Goal: Find specific page/section: Find specific page/section

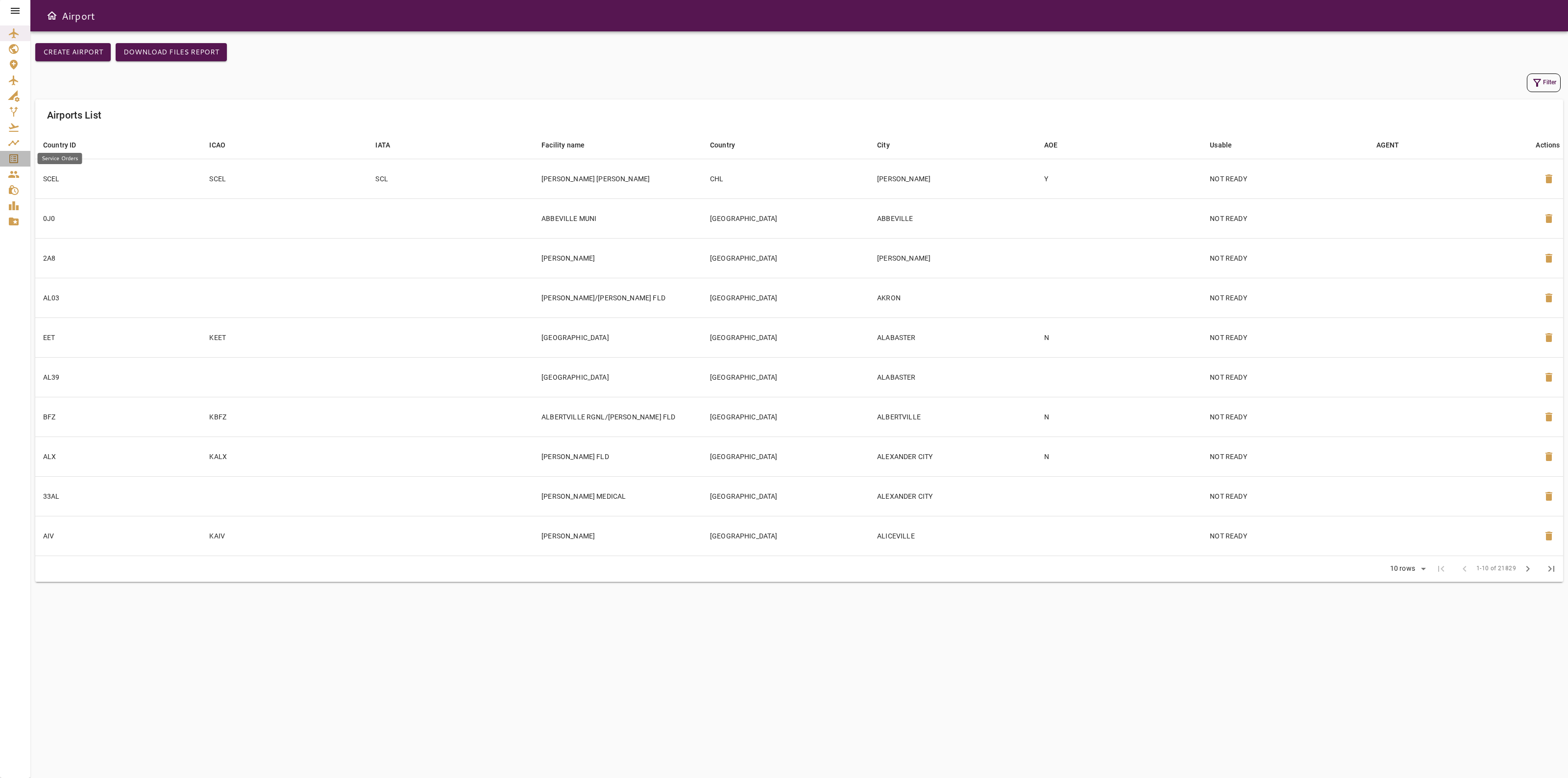
click at [12, 162] on icon "Service Orders" at bounding box center [14, 158] width 9 height 9
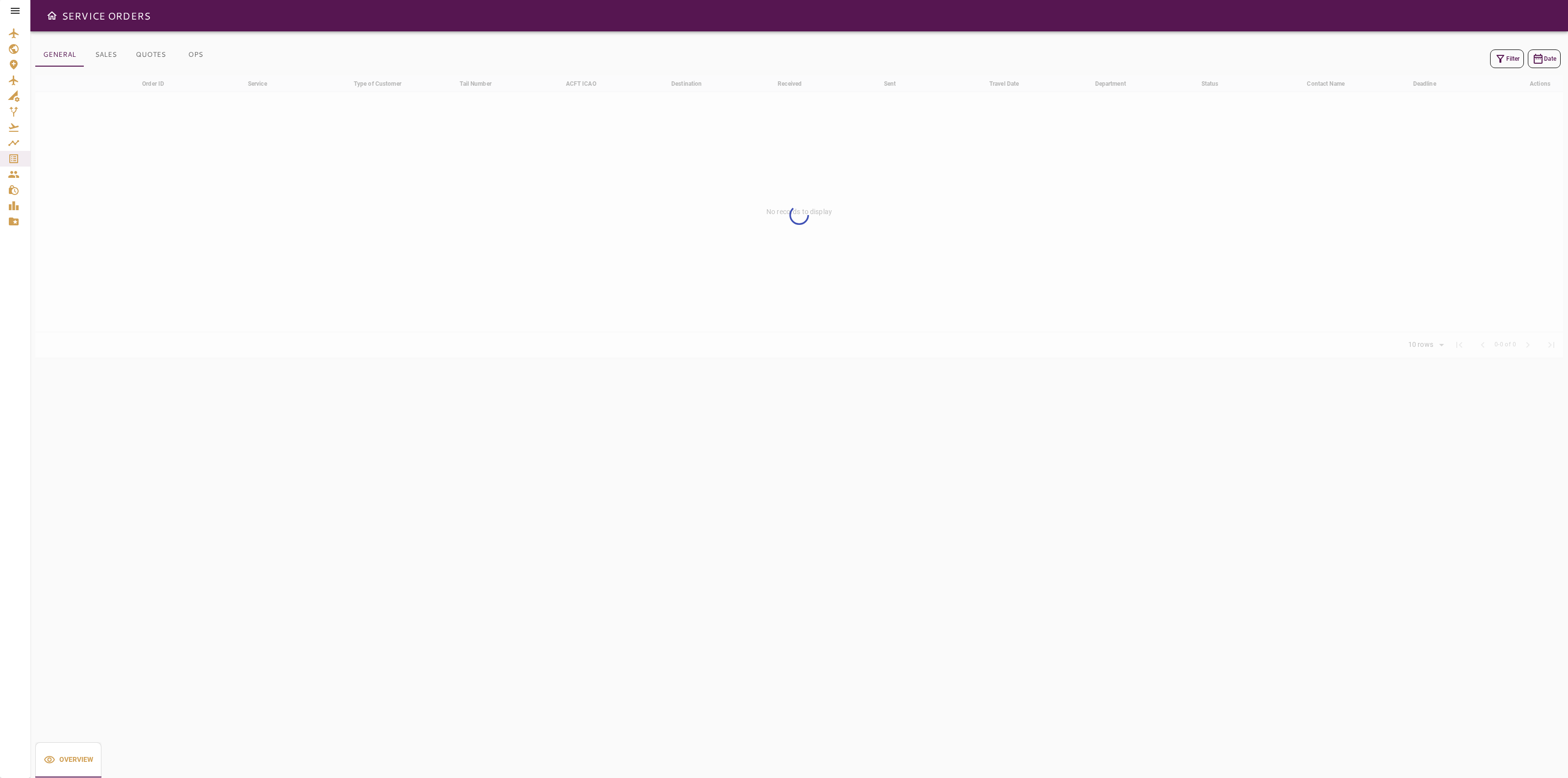
click at [1517, 61] on button "Filter" at bounding box center [1507, 59] width 34 height 19
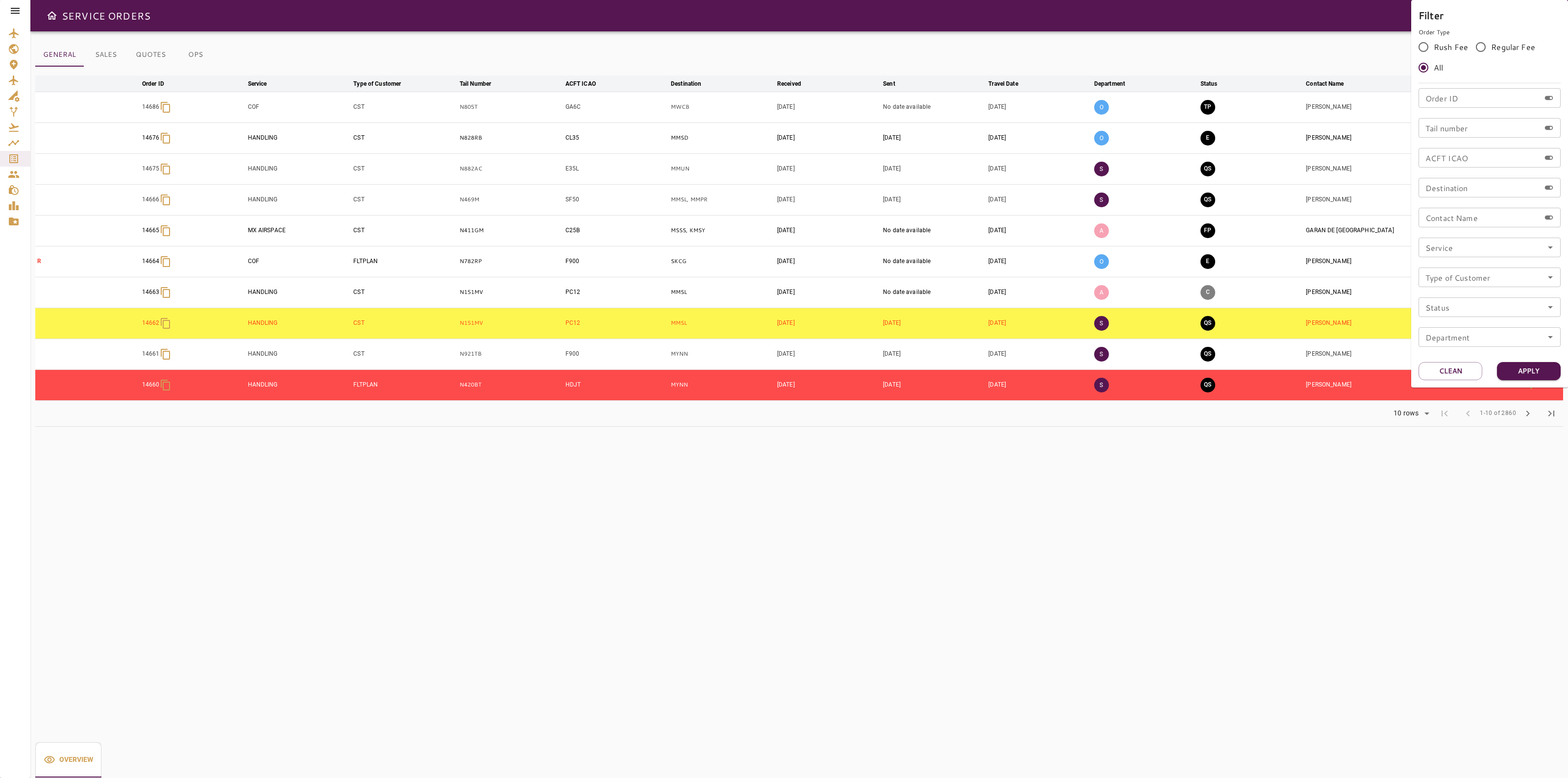
click at [1463, 124] on input "Tail number" at bounding box center [1479, 128] width 121 height 19
click at [13, 84] on div at bounding box center [784, 389] width 1568 height 778
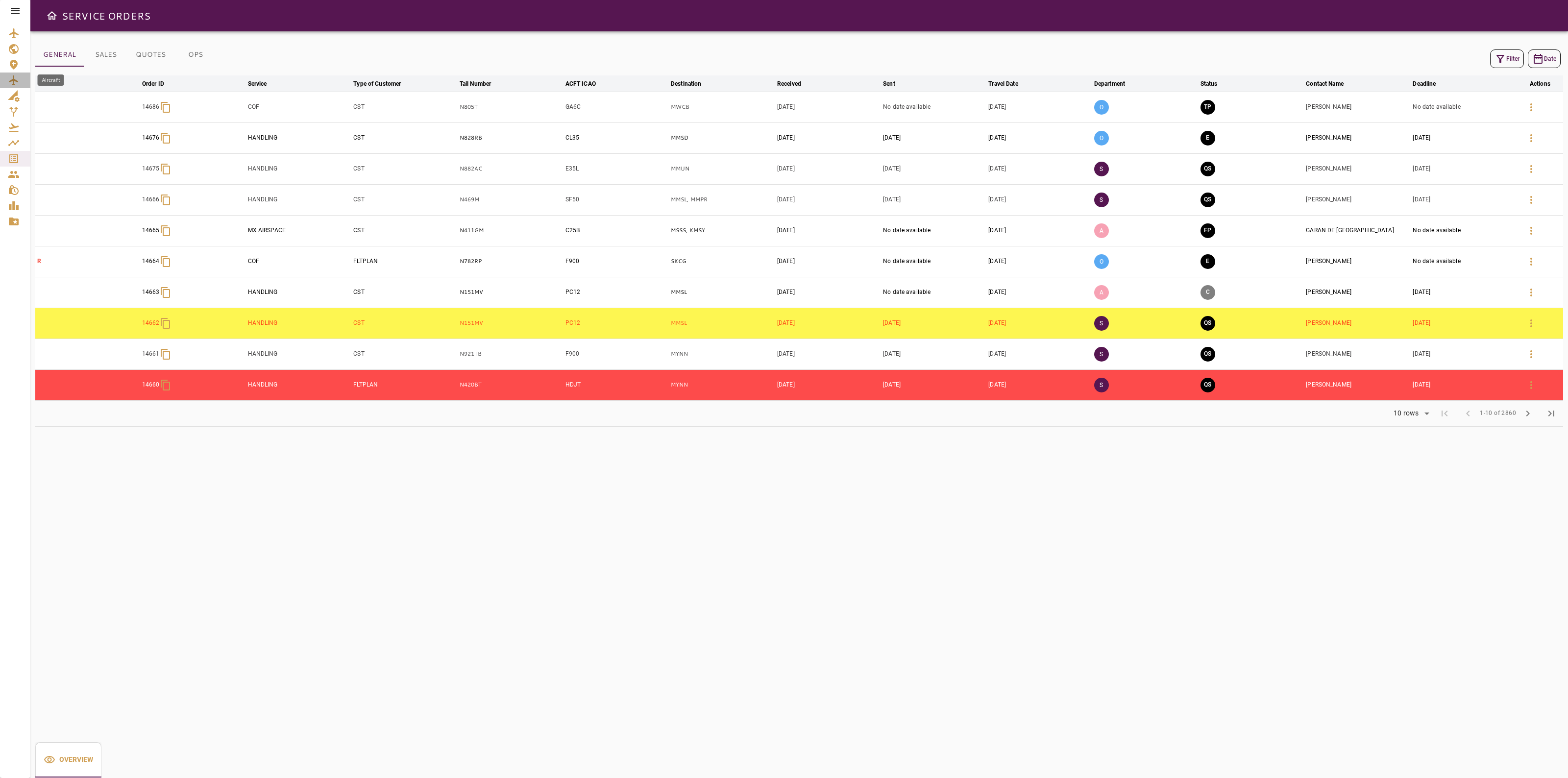
click at [13, 81] on icon "Aircraft" at bounding box center [13, 80] width 9 height 10
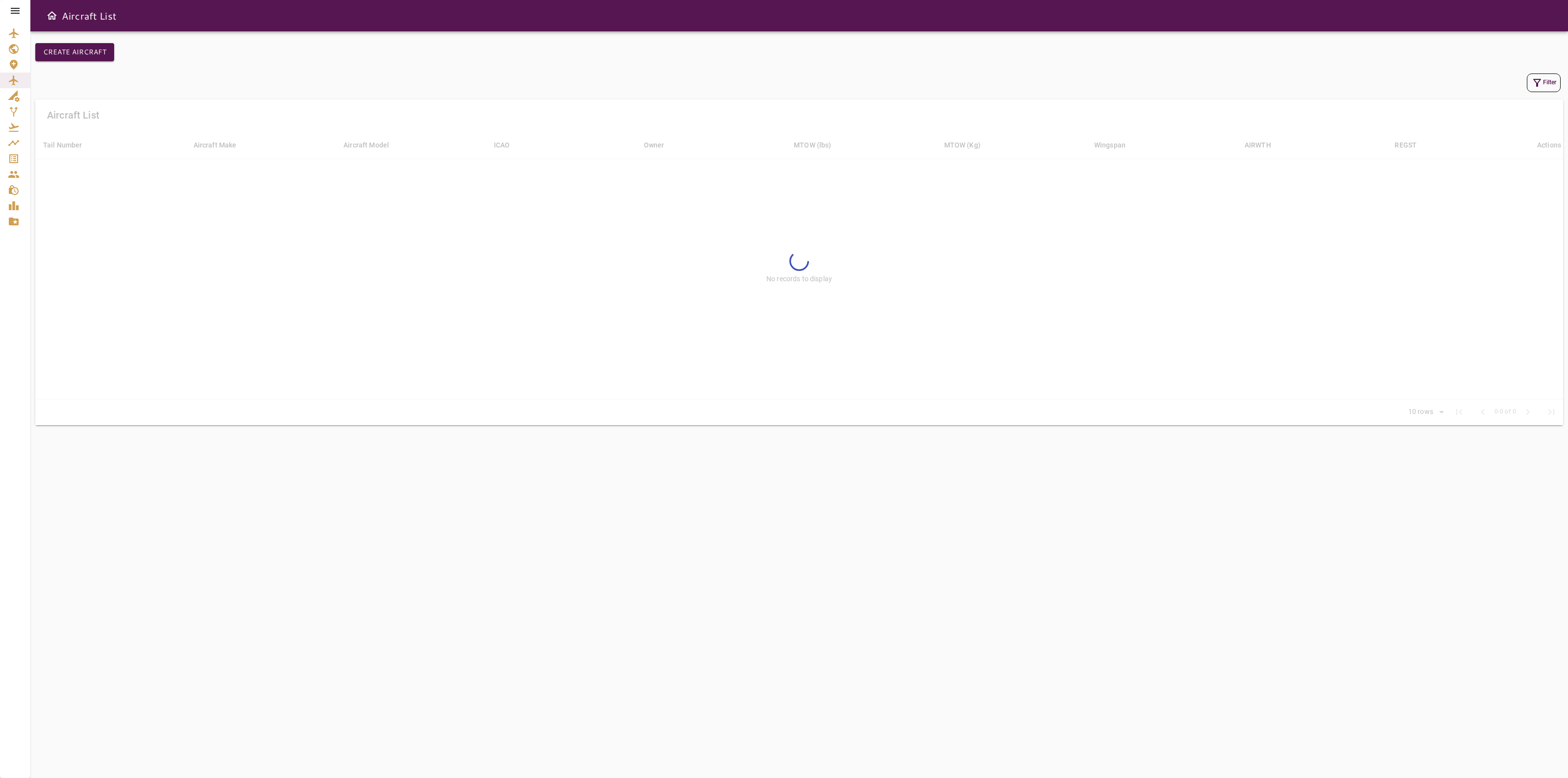
click at [1541, 82] on icon "button" at bounding box center [1537, 82] width 12 height 12
click at [1477, 50] on input "Tail Number" at bounding box center [1469, 43] width 121 height 19
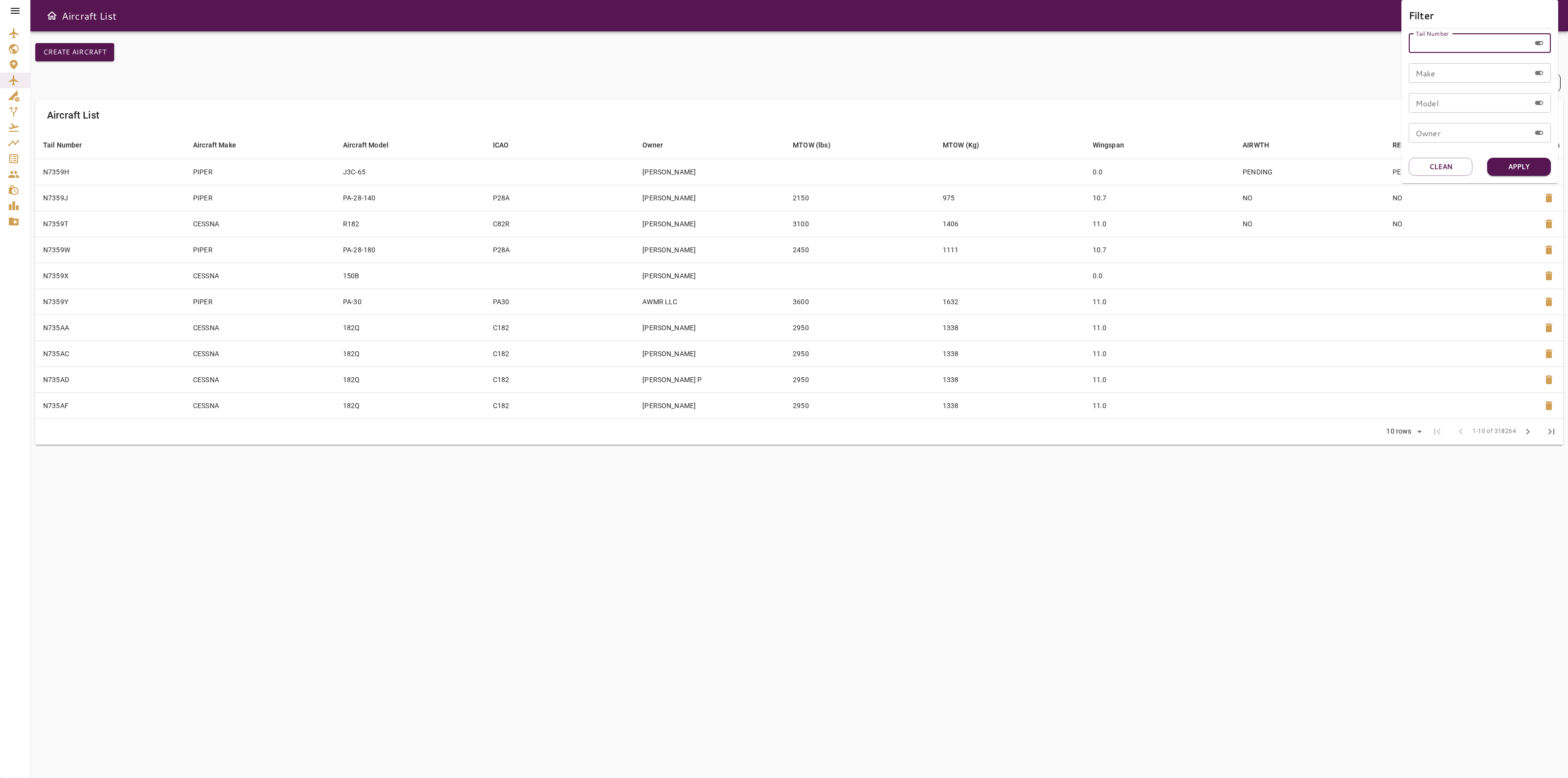
paste input "******"
type input "******"
click at [1528, 165] on button "Apply" at bounding box center [1518, 167] width 63 height 18
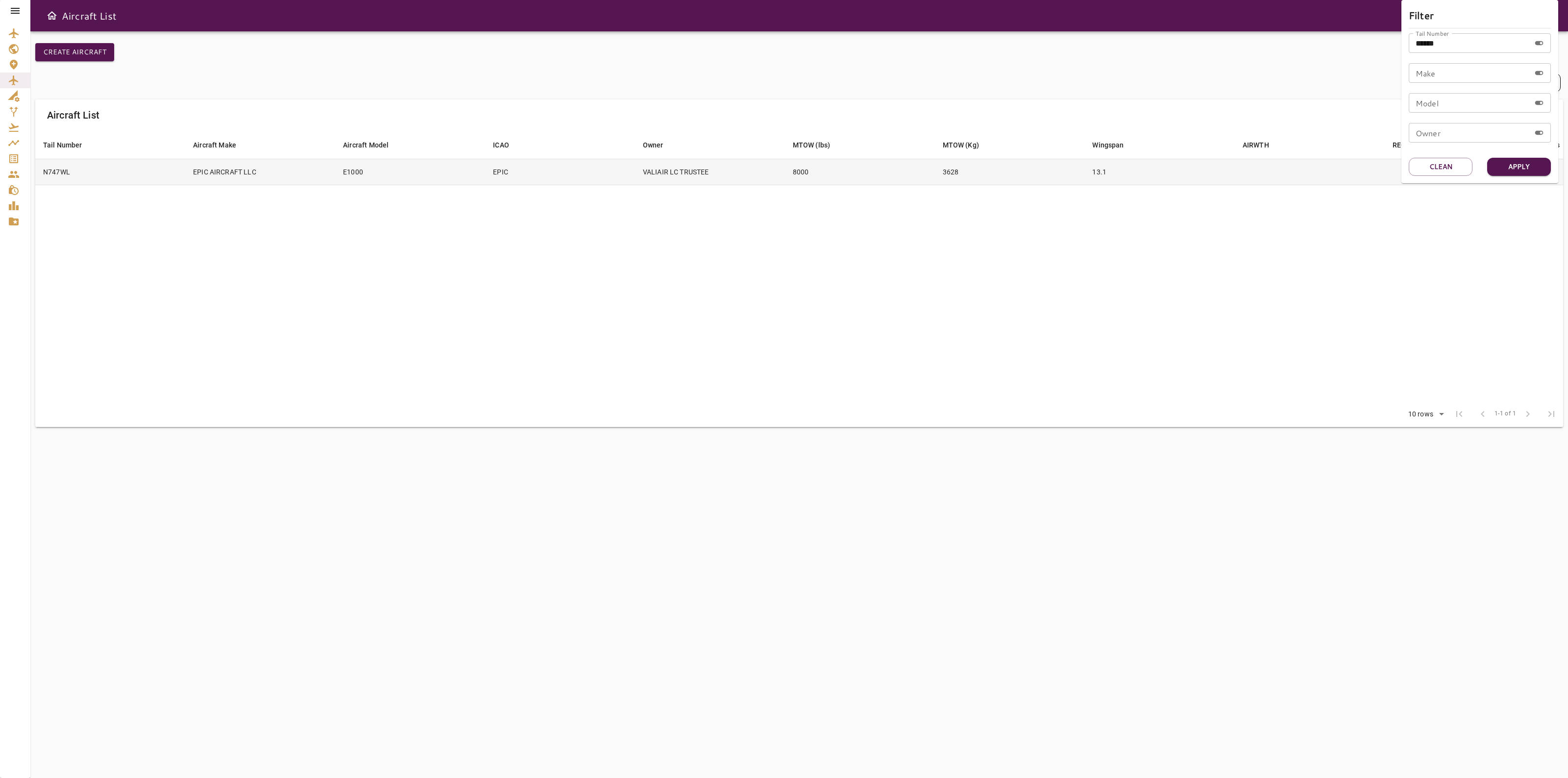
drag, startPoint x: 464, startPoint y: 174, endPoint x: 518, endPoint y: 175, distance: 54.0
click at [513, 178] on div at bounding box center [784, 389] width 1568 height 778
drag, startPoint x: 518, startPoint y: 174, endPoint x: 493, endPoint y: 170, distance: 25.3
click at [493, 170] on td "EPIC" at bounding box center [560, 171] width 150 height 26
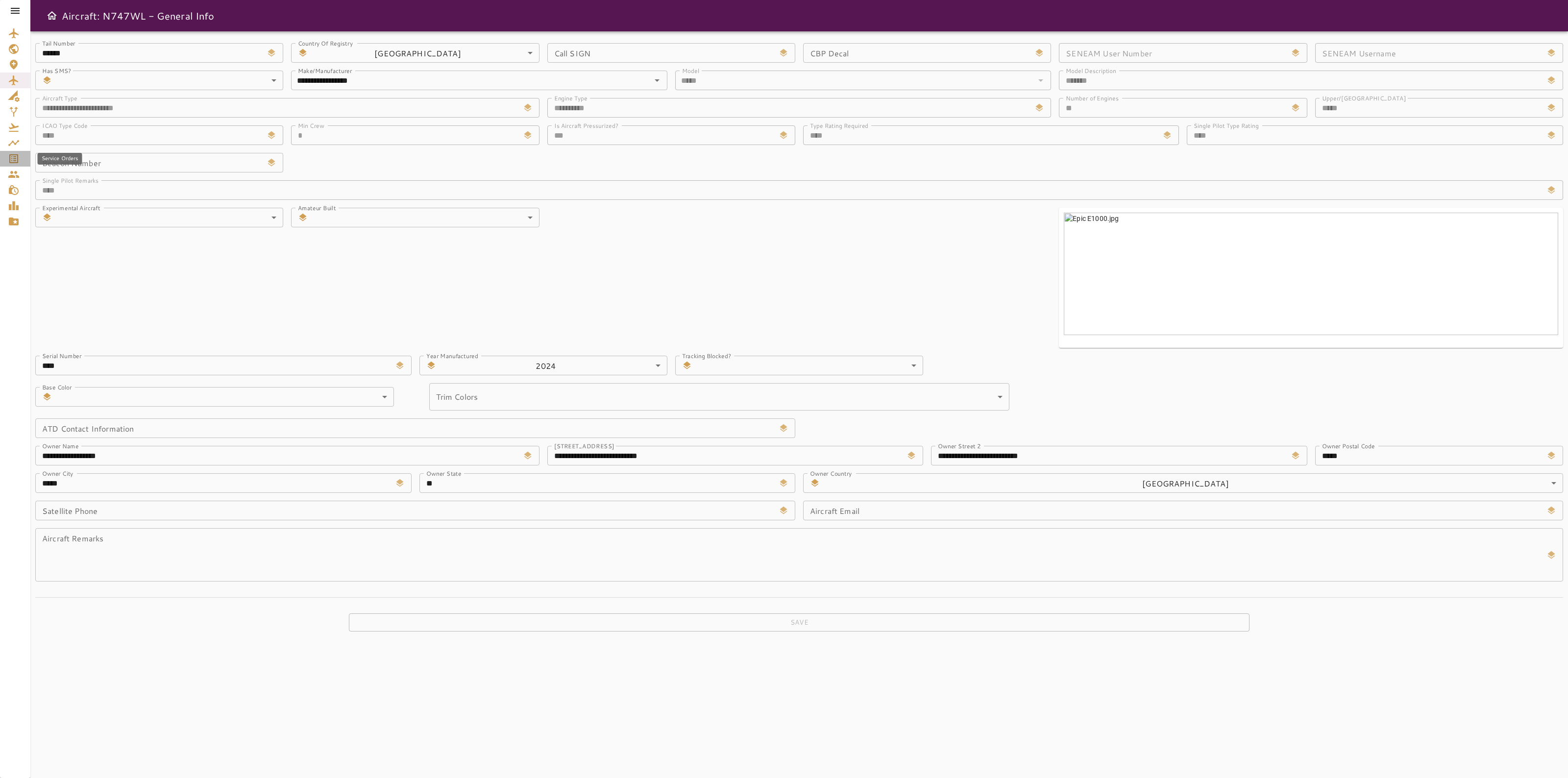
click at [10, 155] on icon "Service Orders" at bounding box center [14, 158] width 9 height 9
